Goal: Information Seeking & Learning: Check status

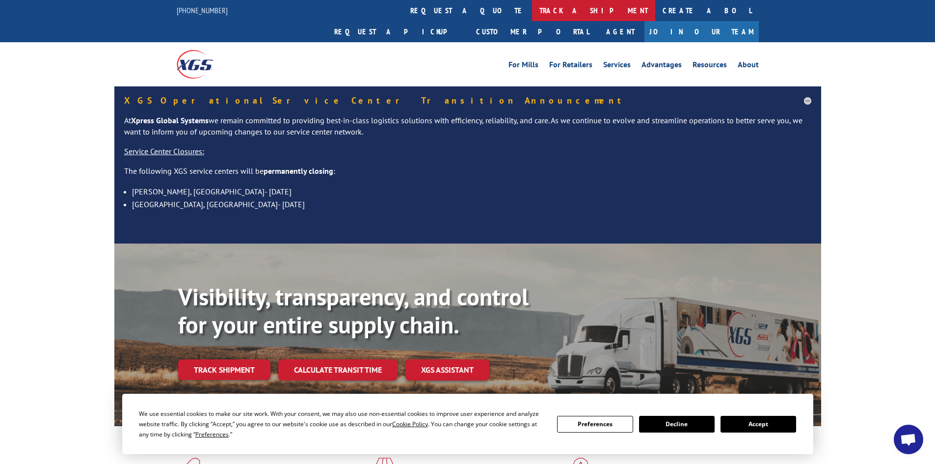
click at [532, 8] on link "track a shipment" at bounding box center [593, 10] width 123 height 21
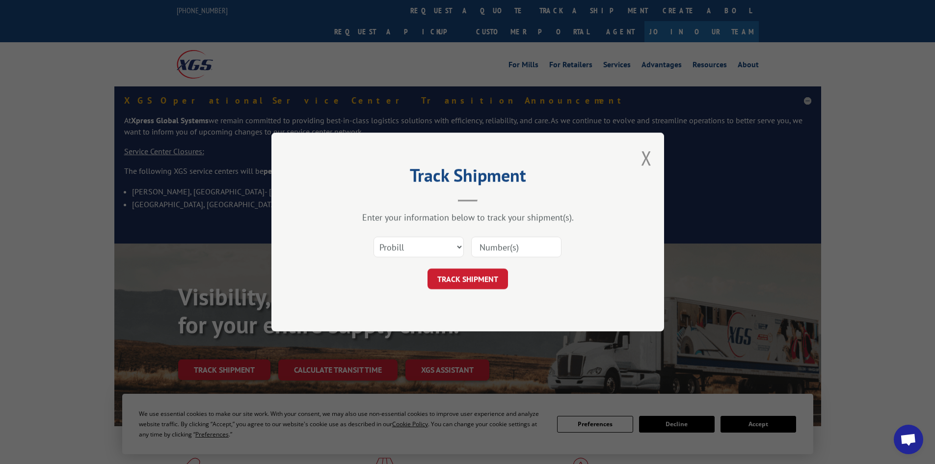
click at [492, 245] on input at bounding box center [516, 247] width 90 height 21
paste input "17515928"
type input "17515928"
click at [456, 288] on button "TRACK SHIPMENT" at bounding box center [468, 278] width 81 height 21
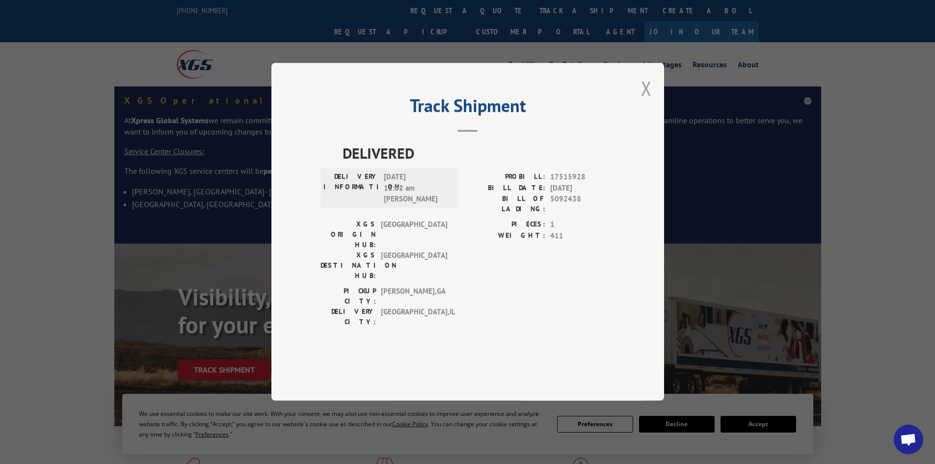
click at [646, 101] on button "Close modal" at bounding box center [646, 88] width 11 height 26
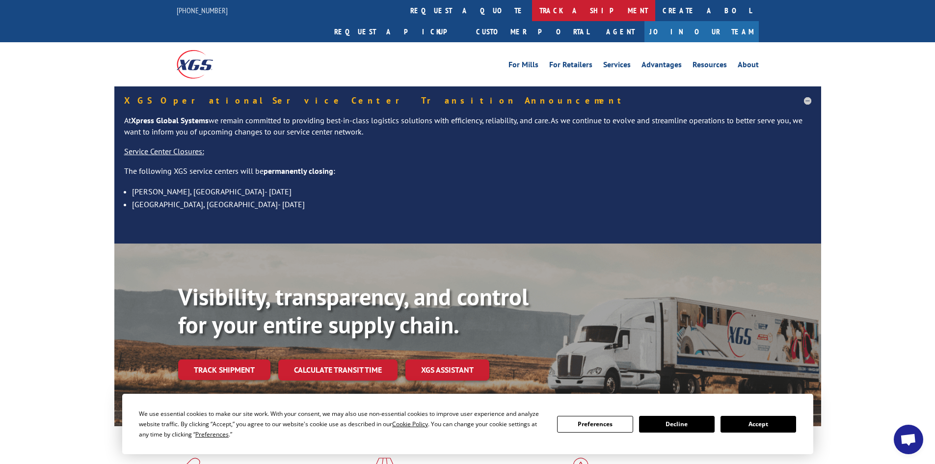
click at [532, 5] on link "track a shipment" at bounding box center [593, 10] width 123 height 21
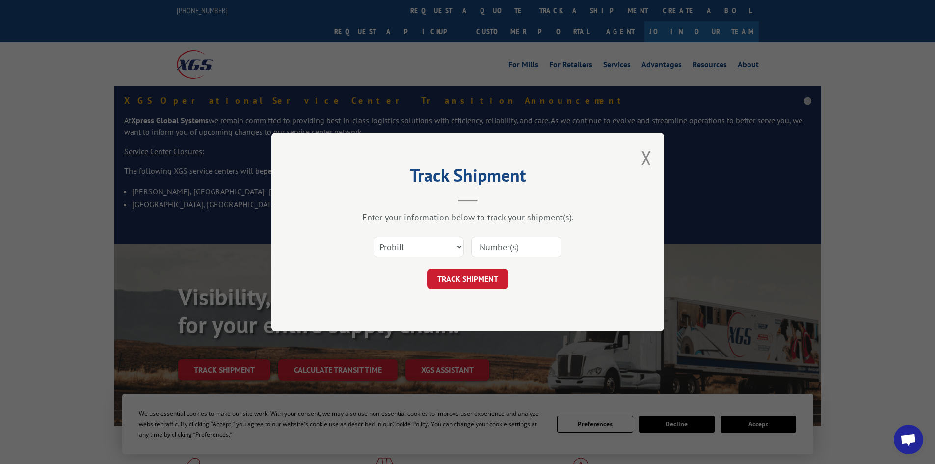
click at [491, 243] on input at bounding box center [516, 247] width 90 height 21
paste input "17515928"
type input "17515928"
click at [464, 276] on button "TRACK SHIPMENT" at bounding box center [468, 278] width 81 height 21
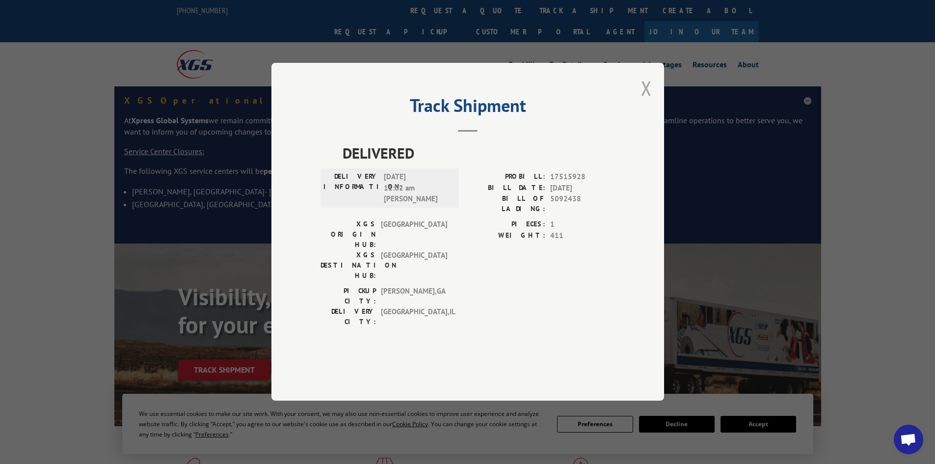
click at [648, 101] on button "Close modal" at bounding box center [646, 88] width 11 height 26
